Goal: Information Seeking & Learning: Learn about a topic

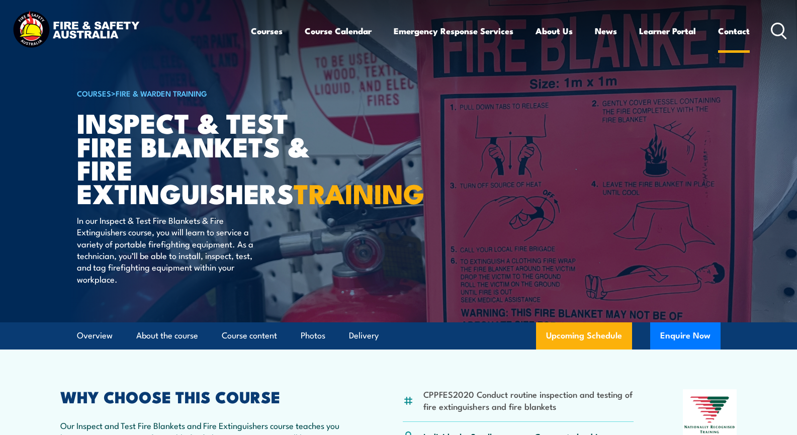
click at [734, 34] on link "Contact" at bounding box center [734, 31] width 32 height 27
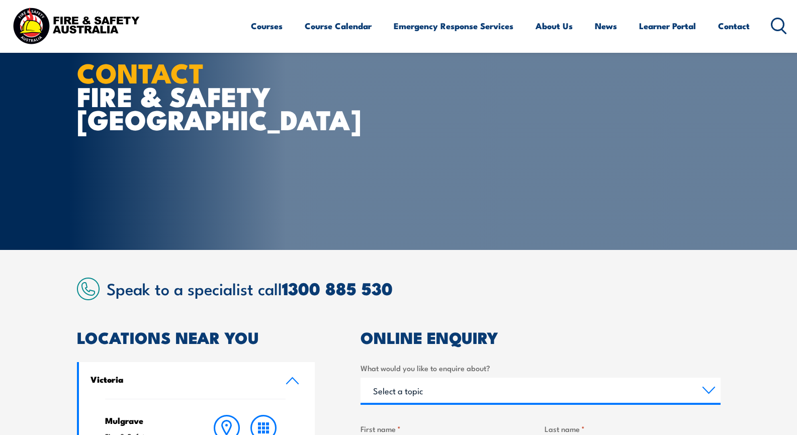
scroll to position [50, 0]
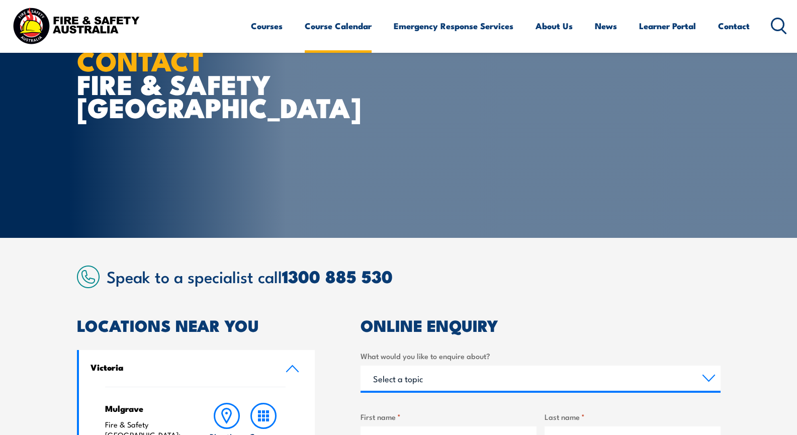
click at [343, 30] on link "Course Calendar" at bounding box center [338, 26] width 67 height 27
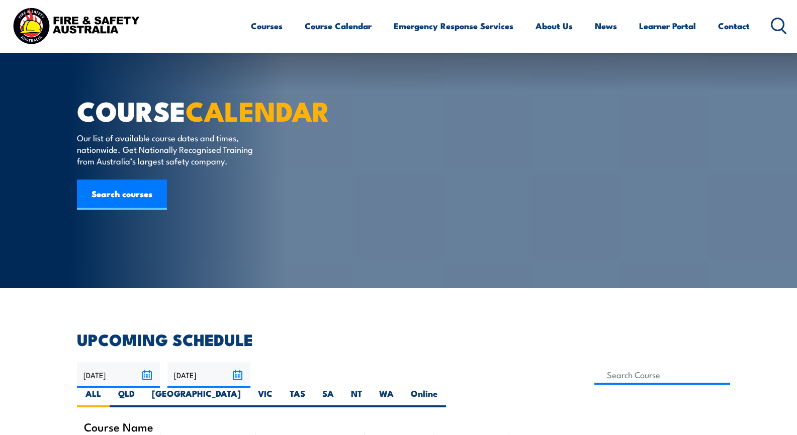
click at [249, 387] on label "[GEOGRAPHIC_DATA]" at bounding box center [196, 397] width 106 height 20
click at [247, 387] on input "[GEOGRAPHIC_DATA]" at bounding box center [244, 390] width 7 height 7
radio input "true"
